Goal: Use online tool/utility: Utilize a website feature to perform a specific function

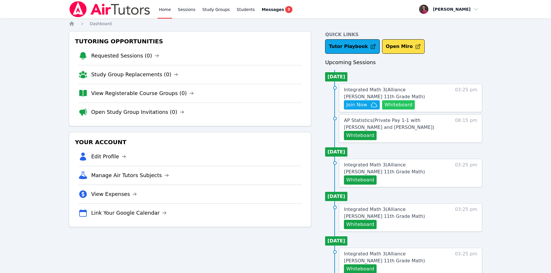
click at [401, 105] on button "Whiteboard" at bounding box center [398, 104] width 33 height 9
click at [349, 103] on span "Join Now" at bounding box center [356, 105] width 21 height 7
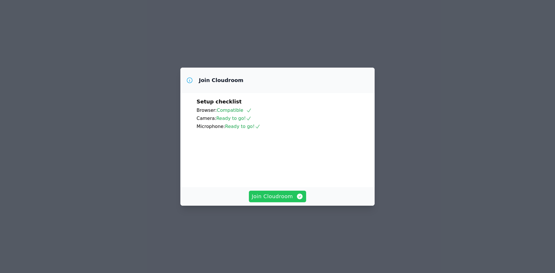
drag, startPoint x: 0, startPoint y: 0, endPoint x: 281, endPoint y: 221, distance: 357.7
click at [281, 201] on span "Join Cloudroom" at bounding box center [278, 197] width 52 height 8
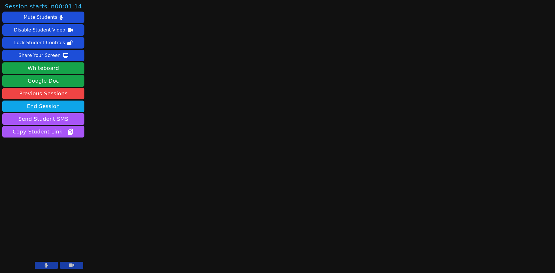
click at [65, 197] on aside "Session starts in 00:01:14 Mute Students Disable Student Video Lock Student Con…" at bounding box center [43, 136] width 87 height 273
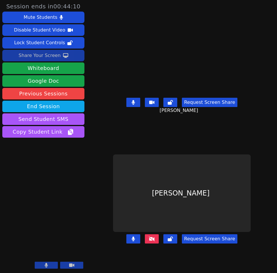
click at [45, 57] on div "Share Your Screen" at bounding box center [40, 55] width 42 height 9
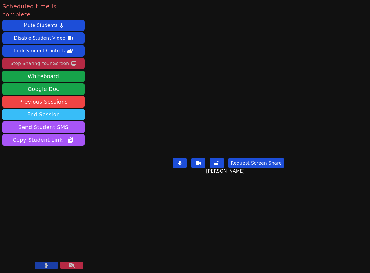
click at [72, 109] on button "End Session" at bounding box center [43, 115] width 82 height 12
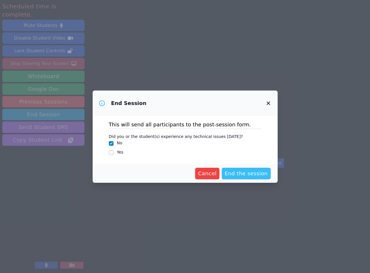
click at [240, 177] on span "End the session" at bounding box center [246, 174] width 43 height 8
click at [298, 260] on div "End Session This will send all participants to the post-session form. Did you o…" at bounding box center [185, 136] width 370 height 273
